Goal: Transaction & Acquisition: Purchase product/service

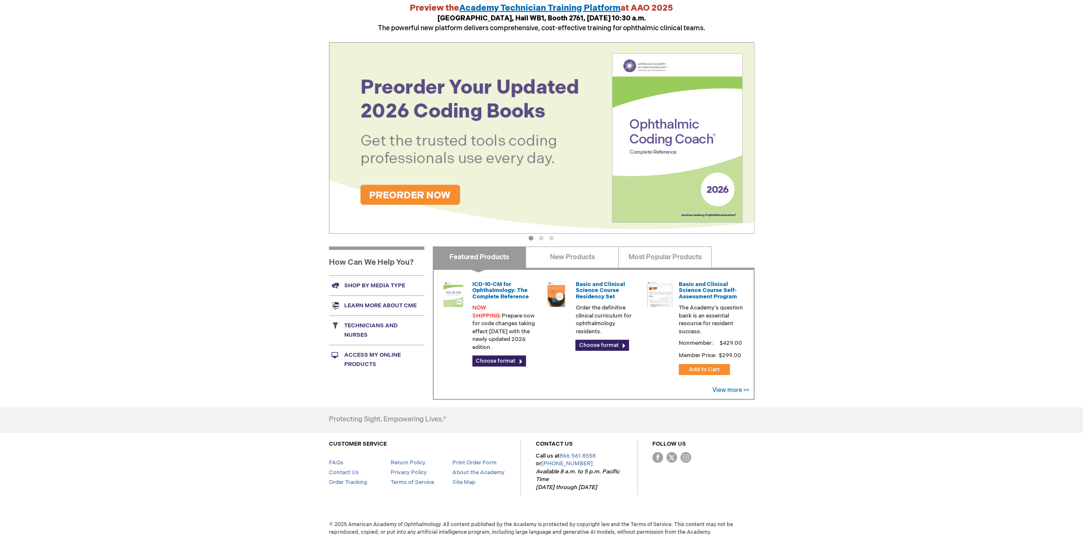
scroll to position [98, 0]
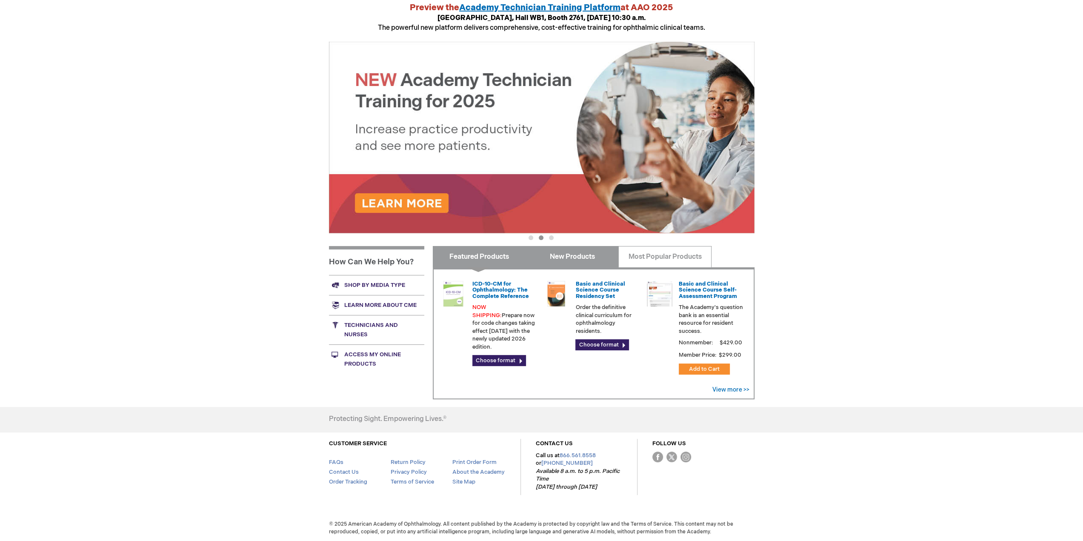
click at [573, 256] on link "New Products" at bounding box center [572, 256] width 93 height 21
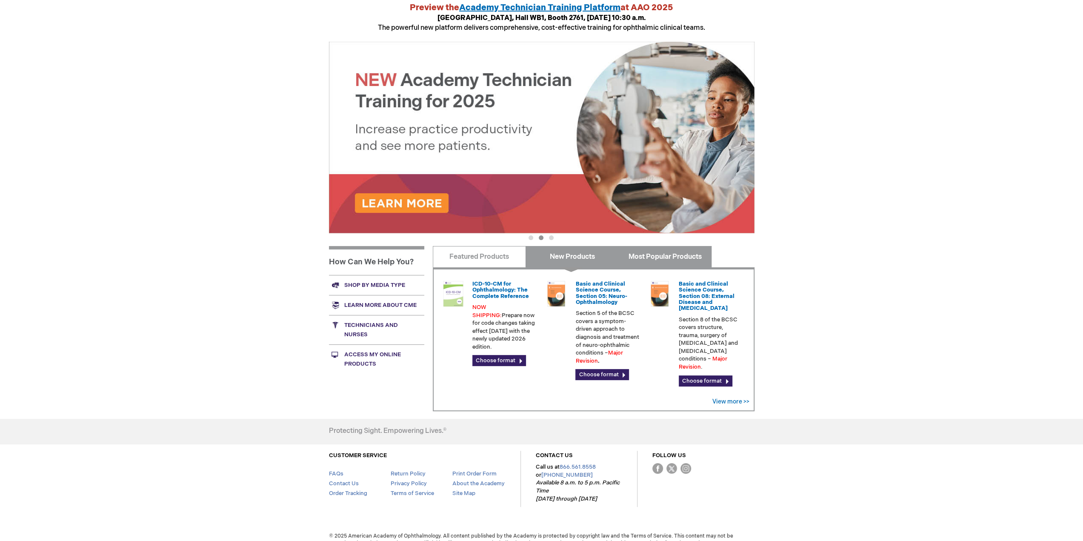
click at [658, 255] on link "Most Popular Products" at bounding box center [665, 256] width 93 height 21
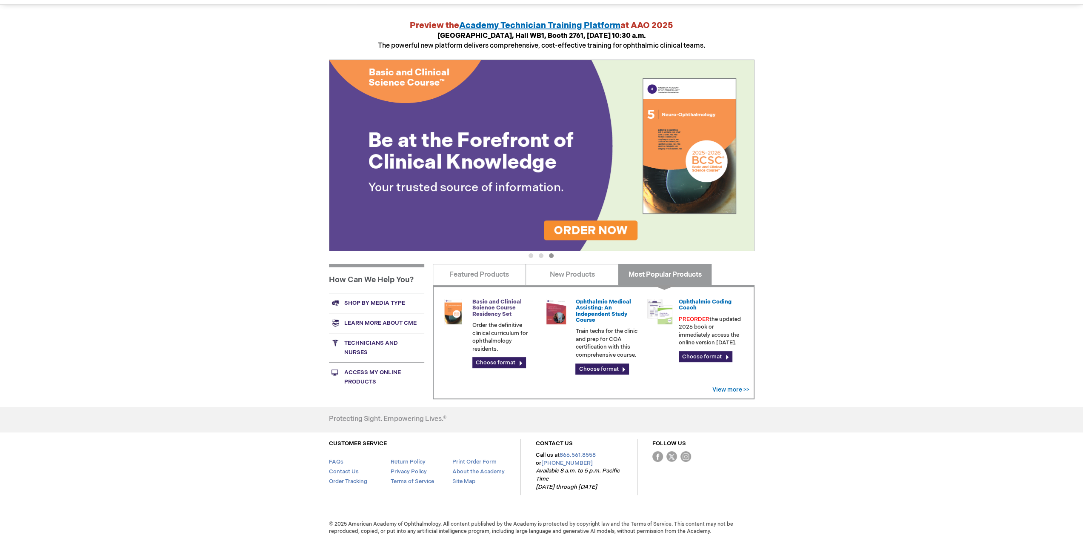
click at [487, 307] on link "Basic and Clinical Science Course Residency Set" at bounding box center [497, 307] width 49 height 19
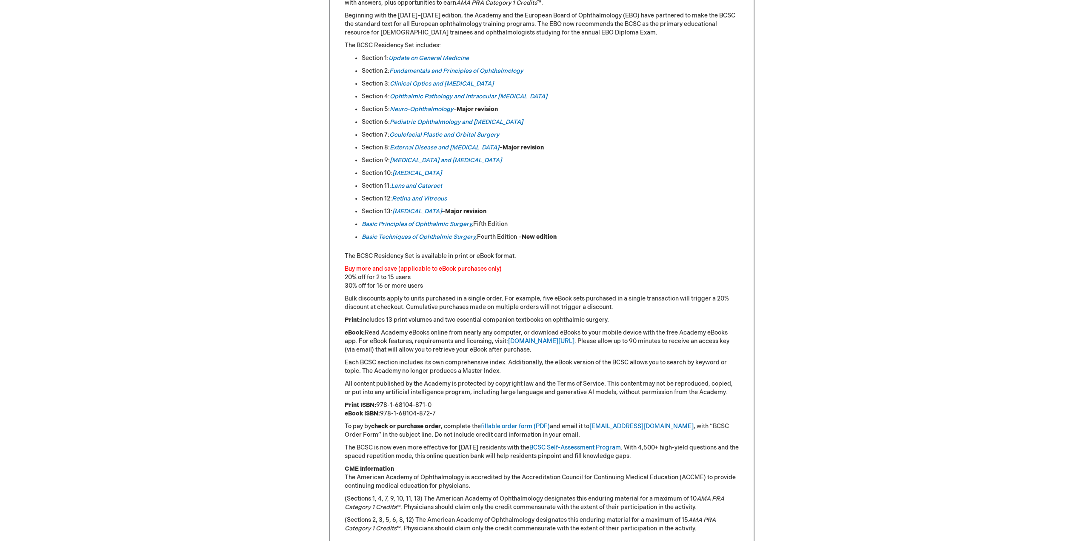
scroll to position [341, 0]
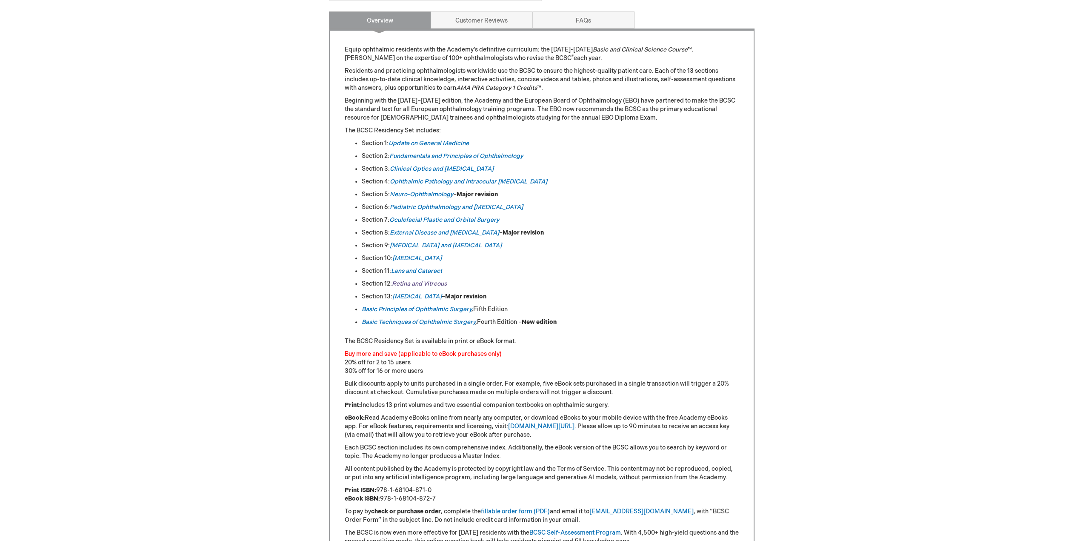
click at [408, 281] on link "Retina and Vitreous" at bounding box center [419, 283] width 55 height 7
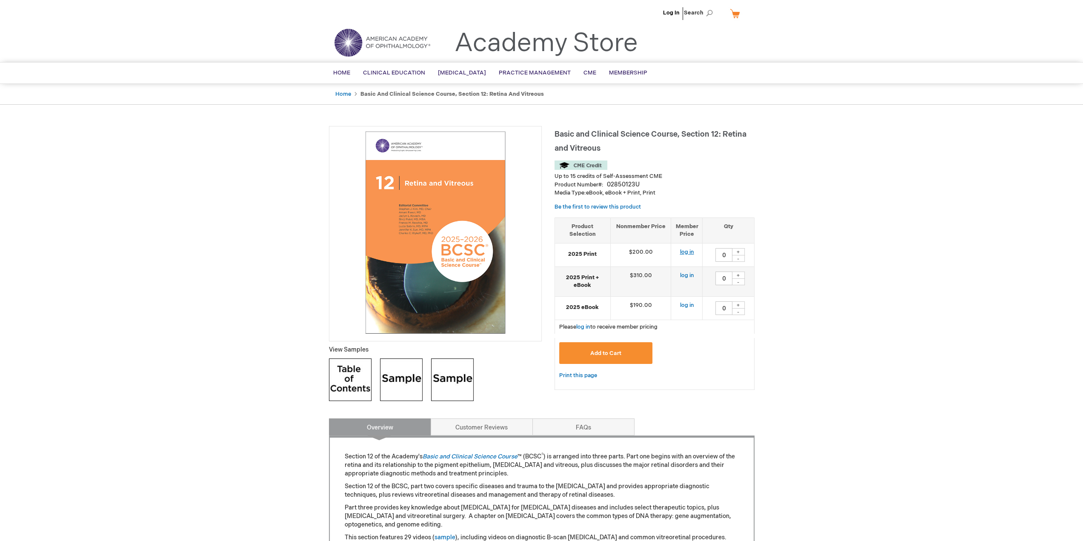
click at [685, 251] on link "log in" at bounding box center [687, 252] width 14 height 7
click at [736, 250] on div "+" at bounding box center [738, 251] width 13 height 7
type input "1"
click at [597, 352] on span "Add to Cart" at bounding box center [605, 353] width 31 height 7
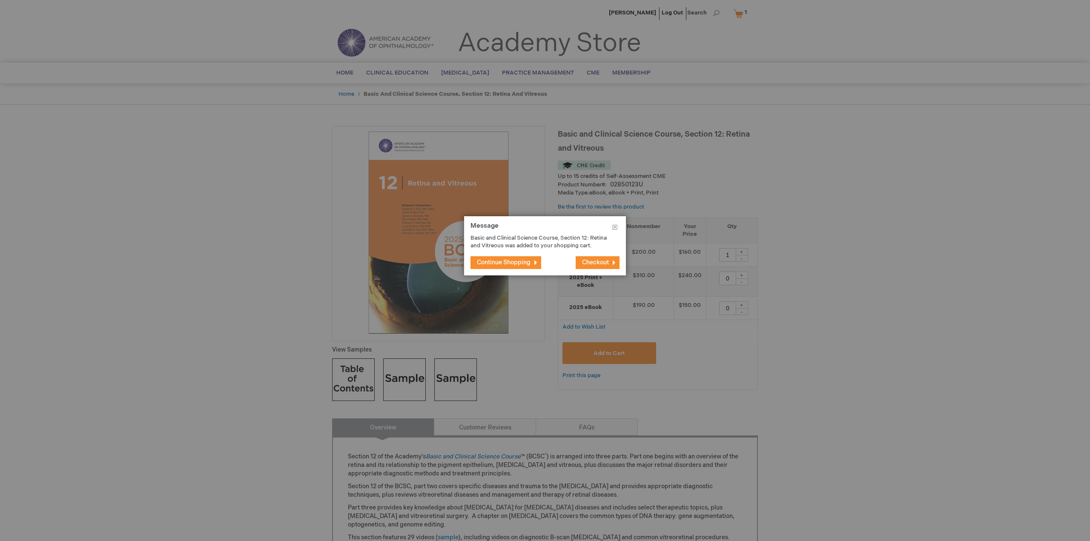
click at [594, 266] on span "Checkout" at bounding box center [595, 262] width 27 height 7
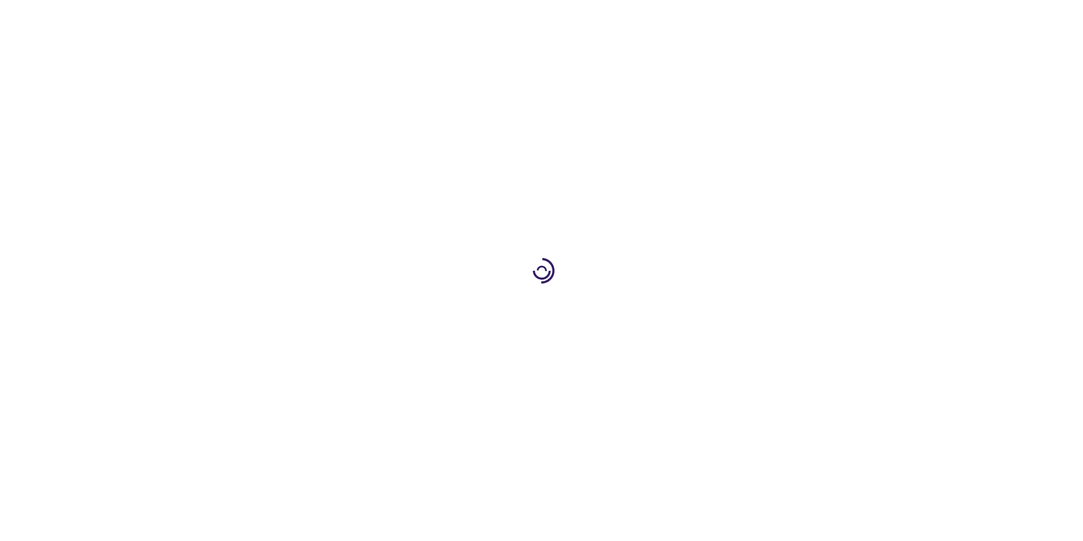
select select "US"
select select "23"
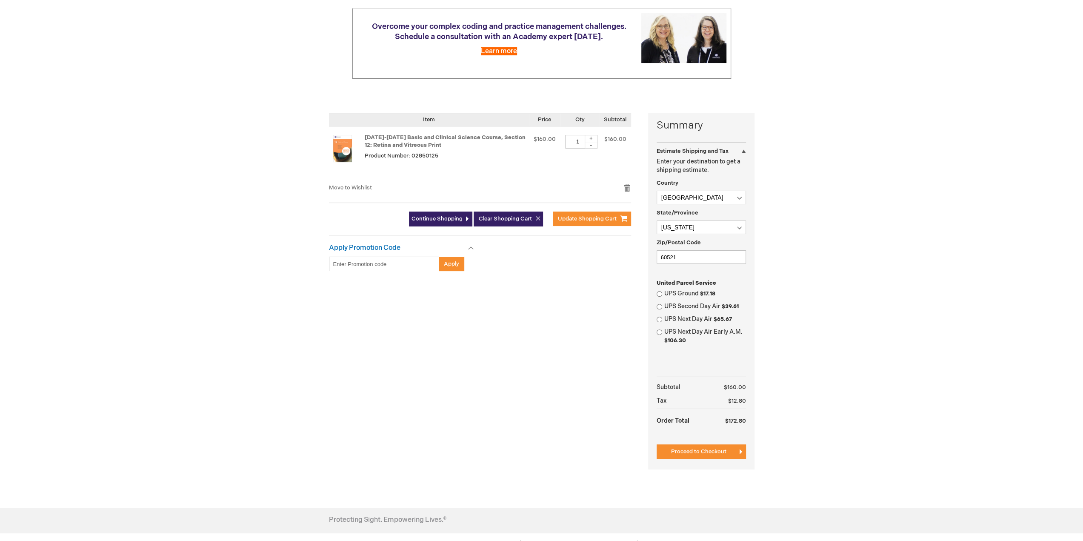
scroll to position [170, 0]
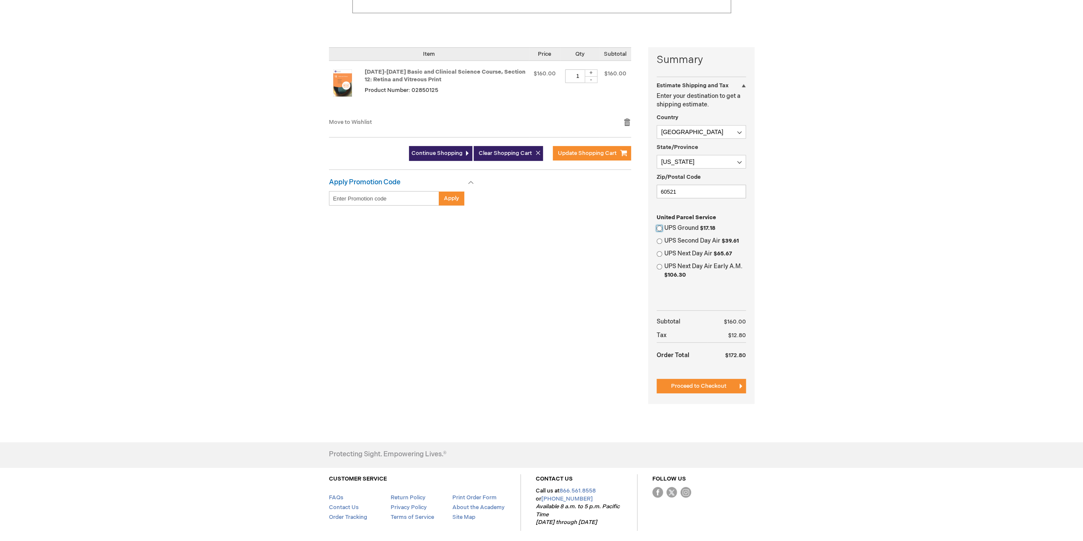
click at [660, 229] on input "UPS Ground $17.18" at bounding box center [660, 229] width 6 height 6
radio input "true"
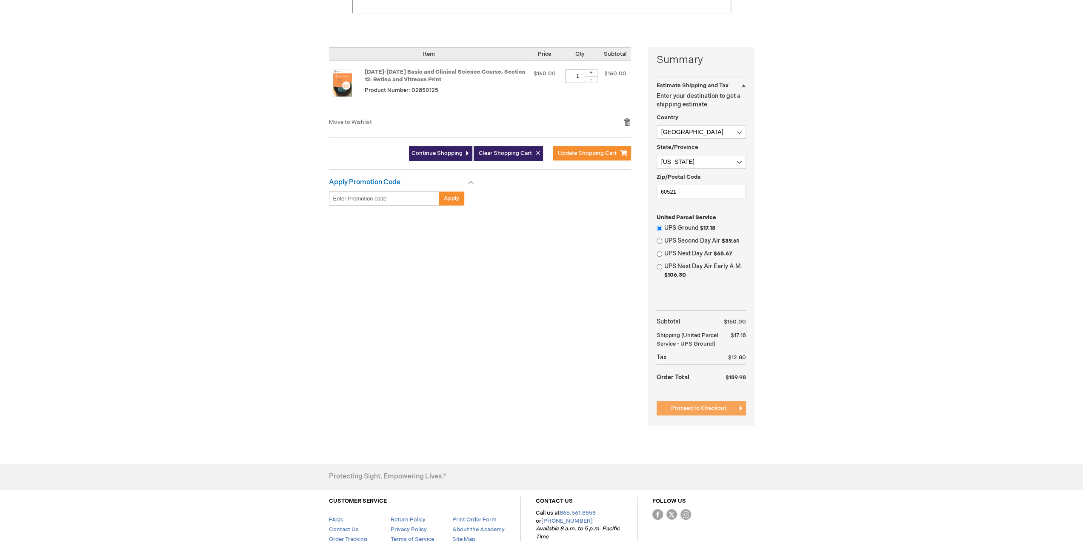
click at [705, 412] on span "Proceed to Checkout" at bounding box center [698, 408] width 55 height 7
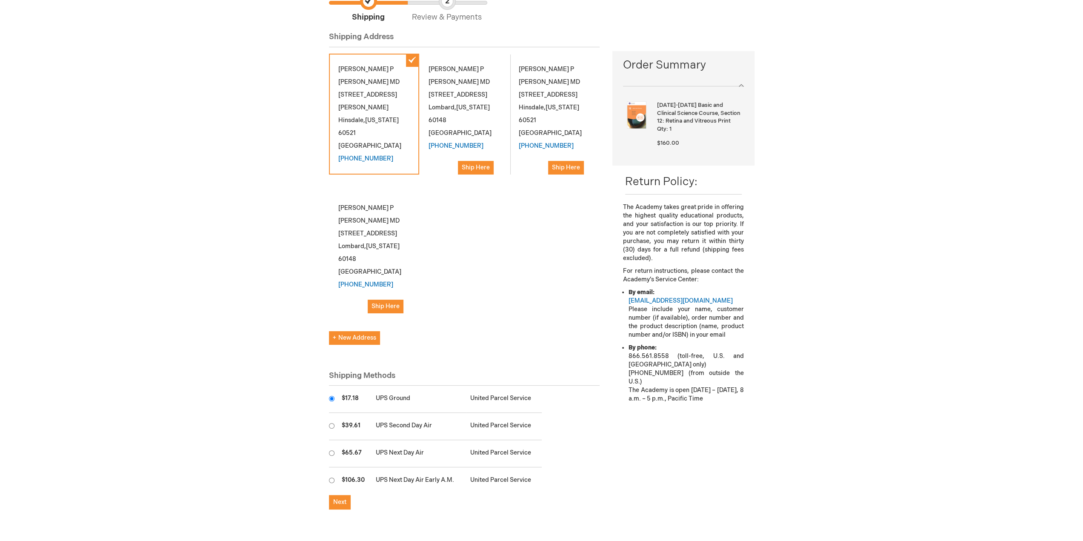
scroll to position [170, 0]
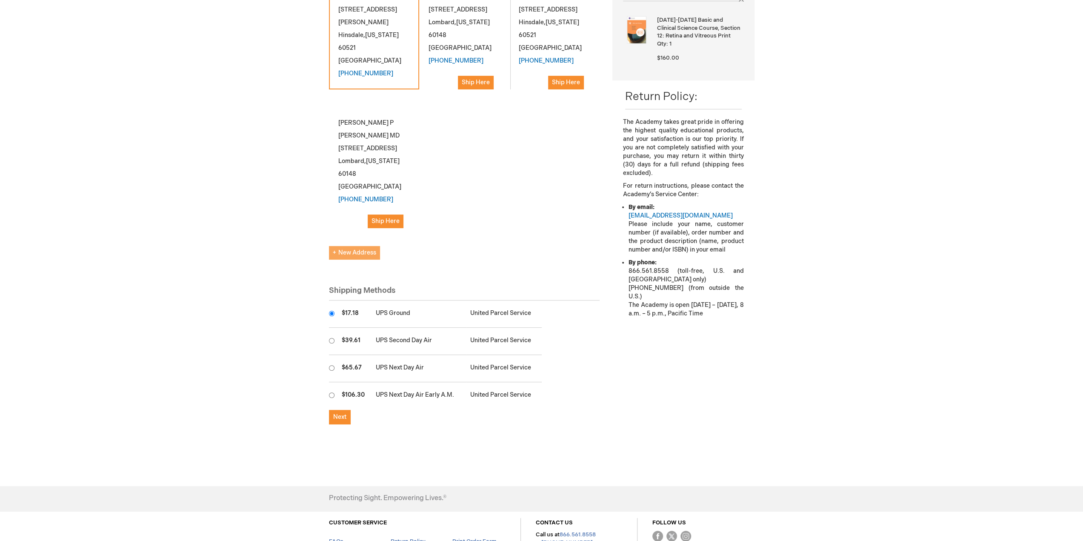
click at [355, 249] on span "New Address" at bounding box center [354, 252] width 43 height 7
select select "US"
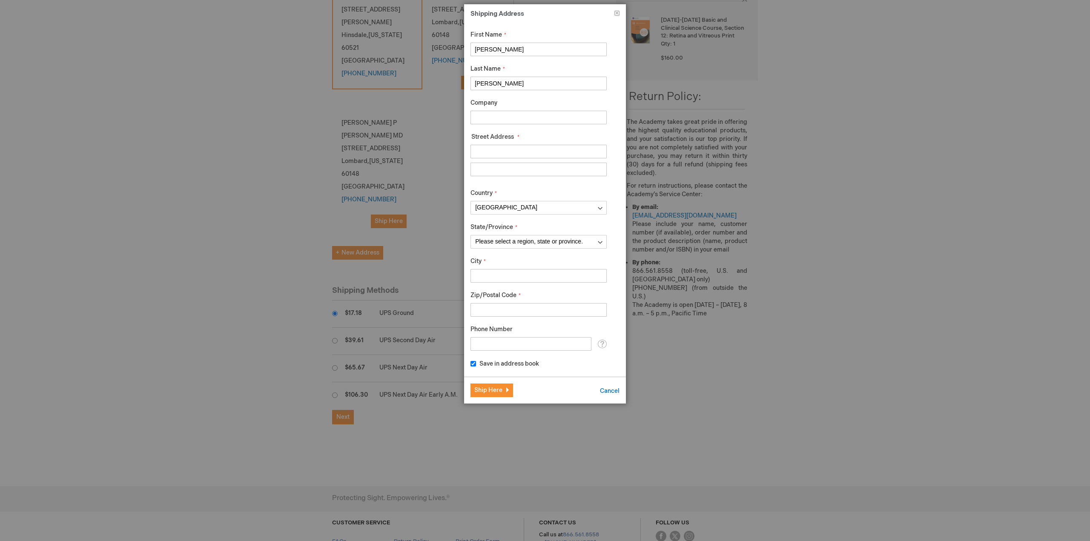
click at [503, 152] on input "Street Address: Line 1" at bounding box center [538, 152] width 136 height 14
type input "[STREET_ADDRESS][PERSON_NAME]"
type input "[PERSON_NAME]"
select select "23"
type input "Hinsdale"
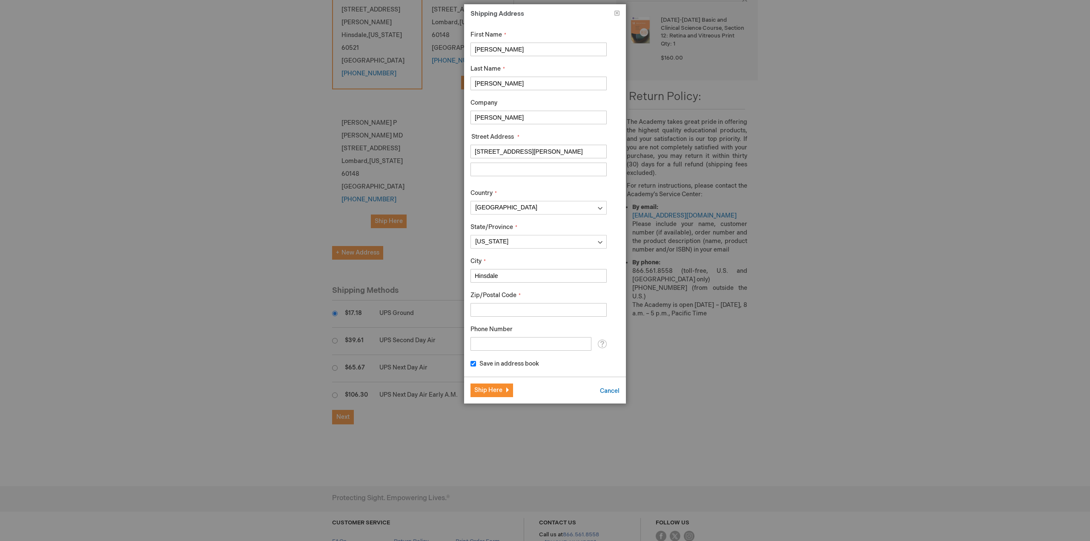
type input "60521"
type input "7347305689"
click at [523, 113] on input "[PERSON_NAME]" at bounding box center [538, 118] width 136 height 14
drag, startPoint x: 524, startPoint y: 117, endPoint x: 443, endPoint y: 122, distance: 80.6
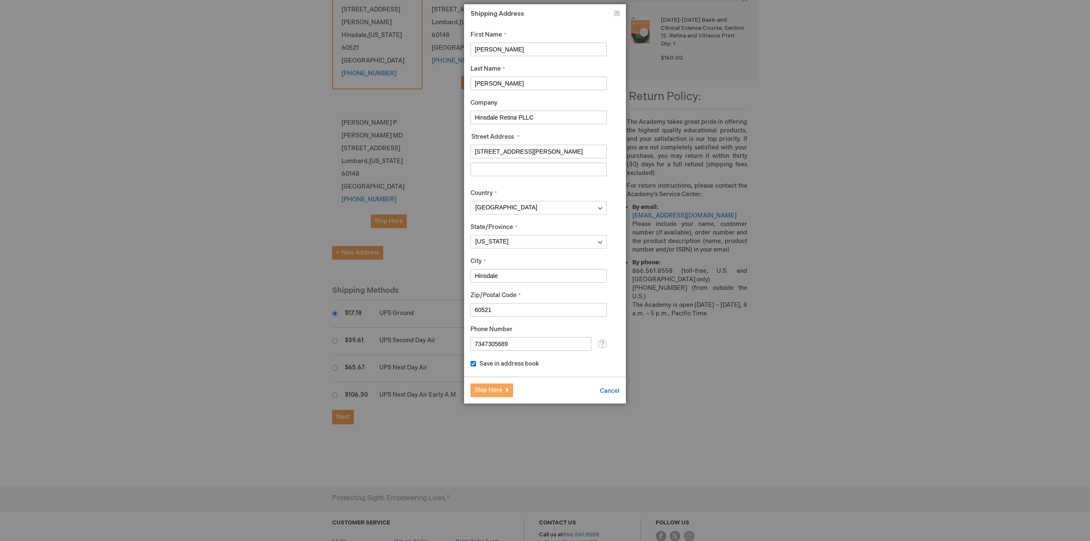
type input "Hinsdale Retina PLLC"
click at [478, 390] on span "Ship Here" at bounding box center [488, 390] width 28 height 7
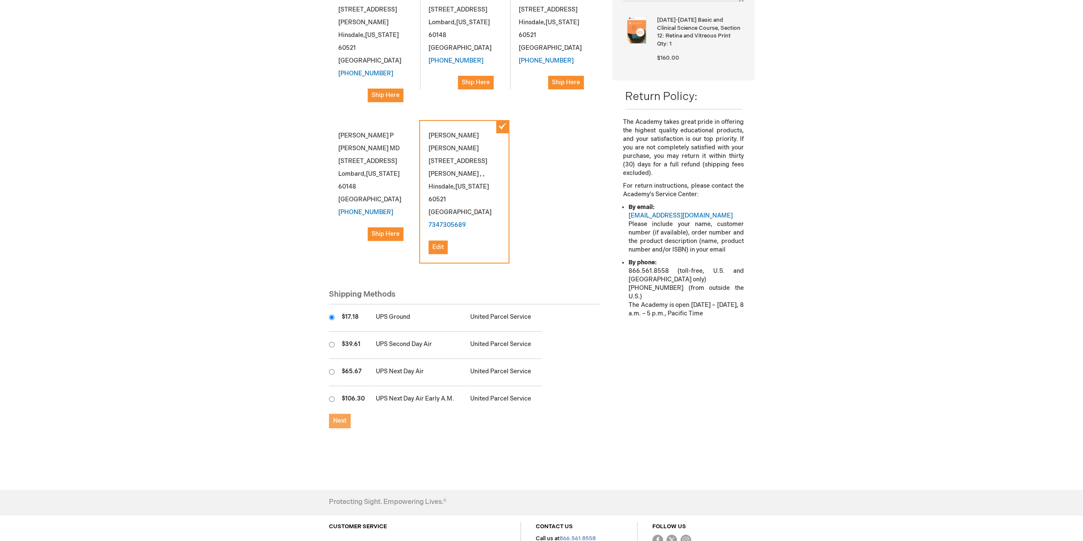
click at [334, 417] on span "Next" at bounding box center [339, 420] width 13 height 7
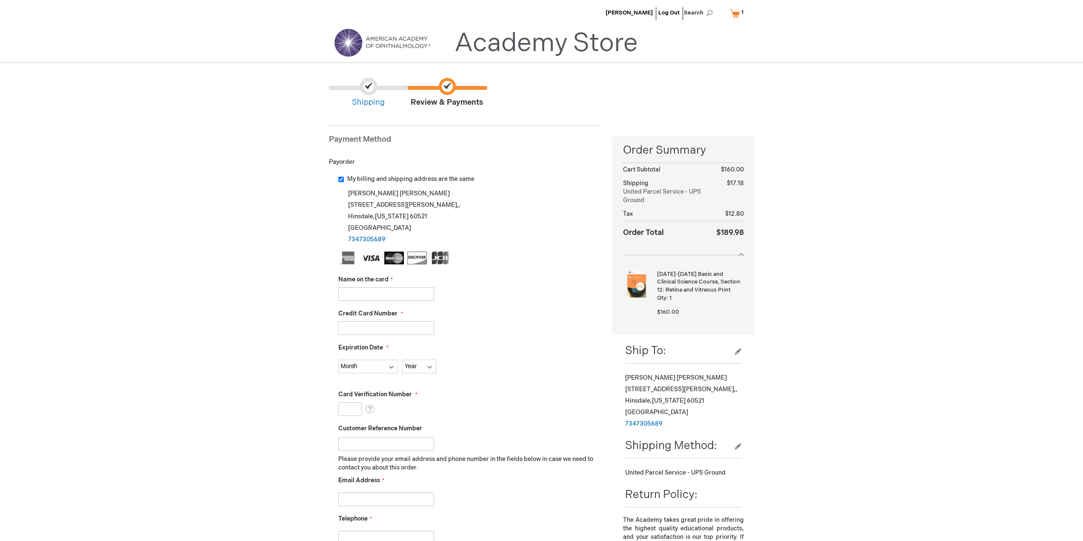
click at [363, 292] on input "Name on the card" at bounding box center [386, 294] width 96 height 14
type input "[PERSON_NAME]"
type input "372982290771004"
select select "2"
select select "2030"
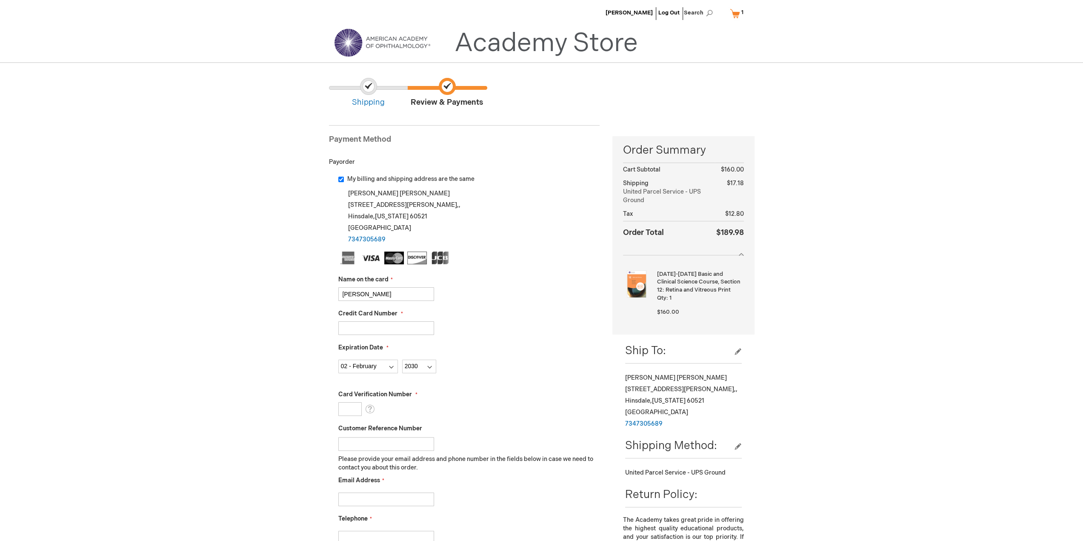
type input "4113"
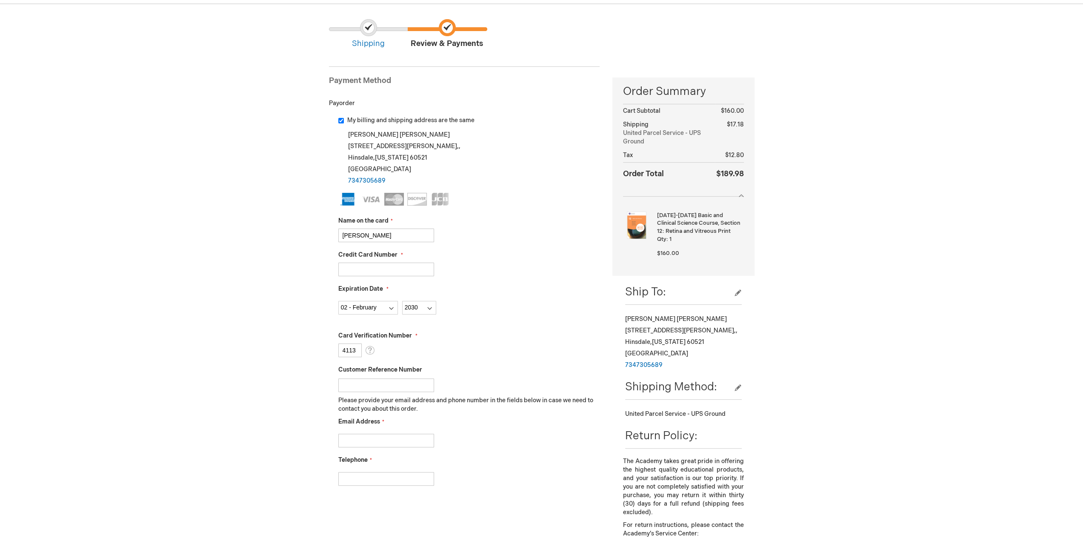
scroll to position [170, 0]
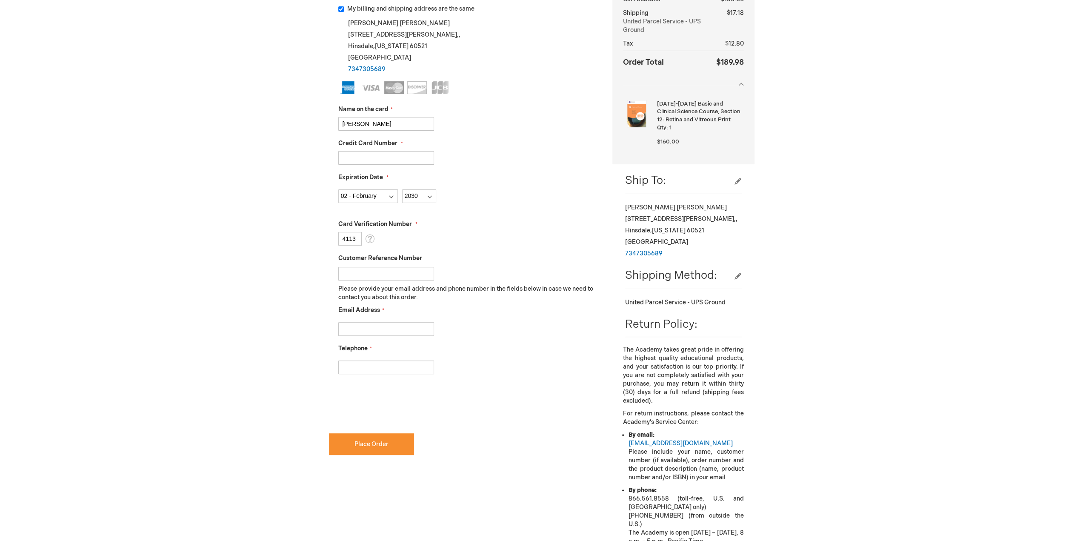
click at [364, 328] on input "Email Address" at bounding box center [386, 329] width 96 height 14
type input "danpowens@gmail.com"
type input "7347305689"
checkbox input "true"
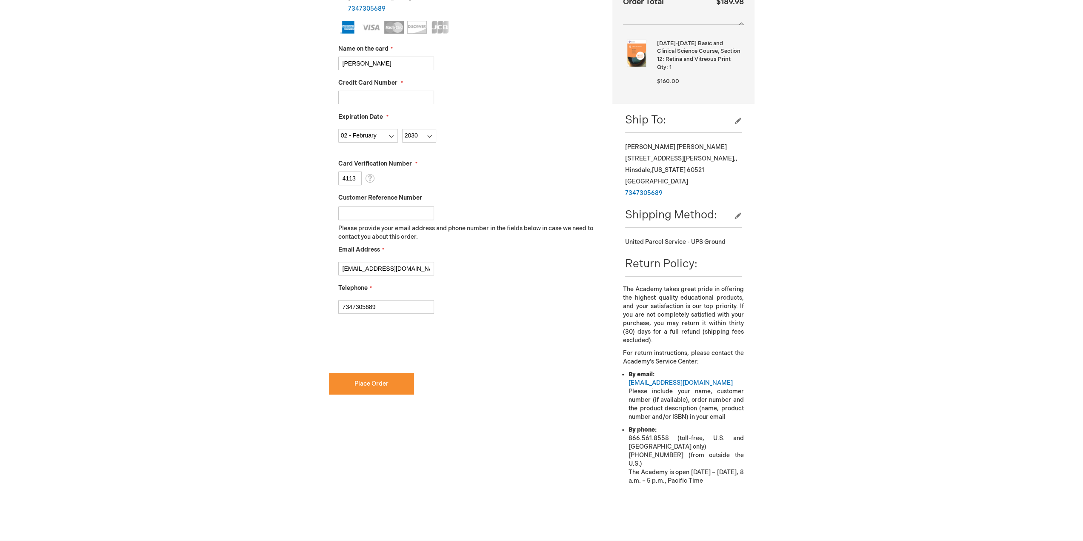
scroll to position [255, 0]
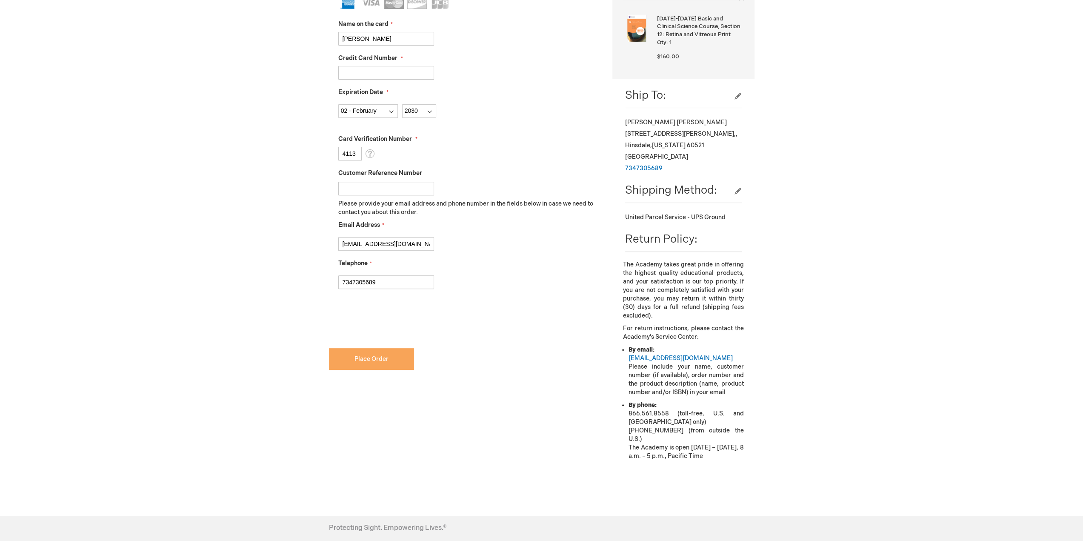
click at [375, 361] on span "Place Order" at bounding box center [372, 358] width 34 height 7
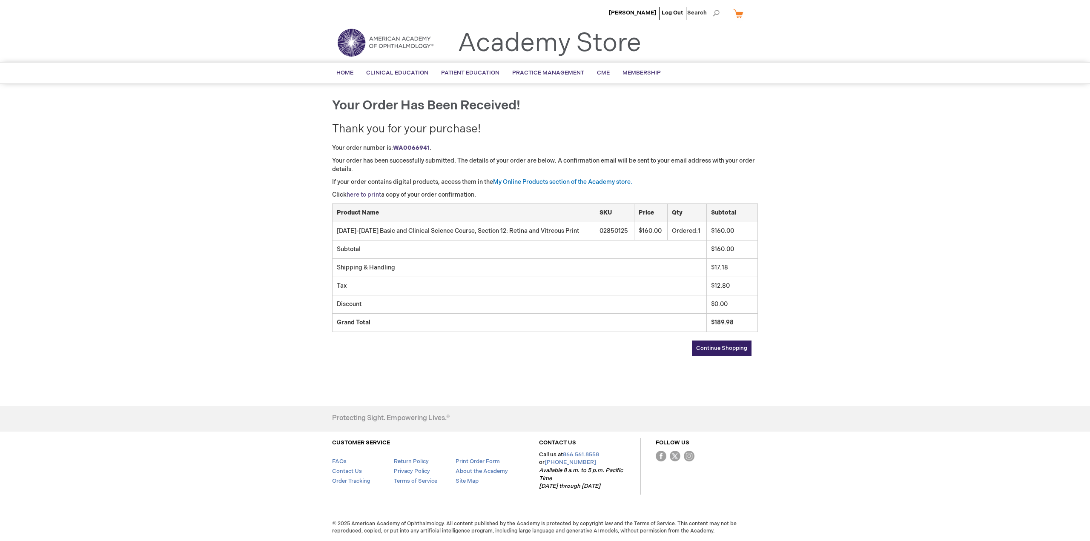
click at [366, 193] on link "here to print" at bounding box center [364, 194] width 34 height 7
